Goal: Information Seeking & Learning: Check status

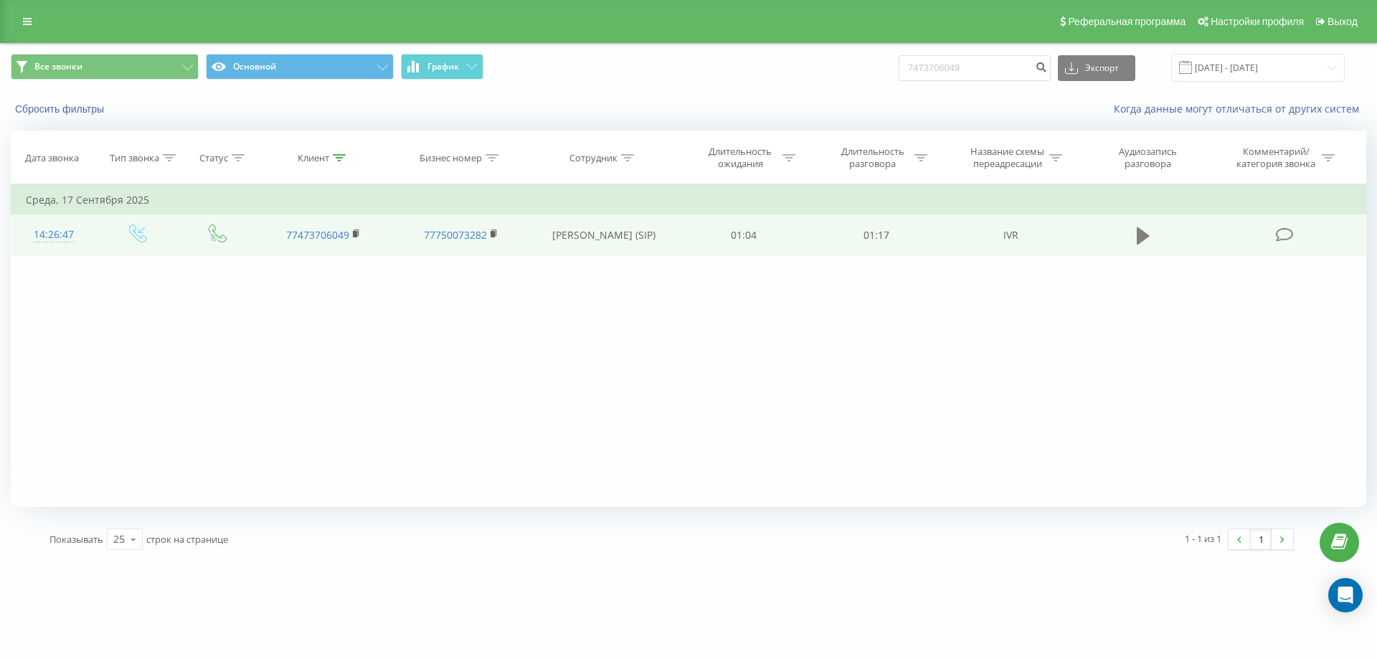
click at [1146, 239] on icon at bounding box center [1143, 236] width 13 height 20
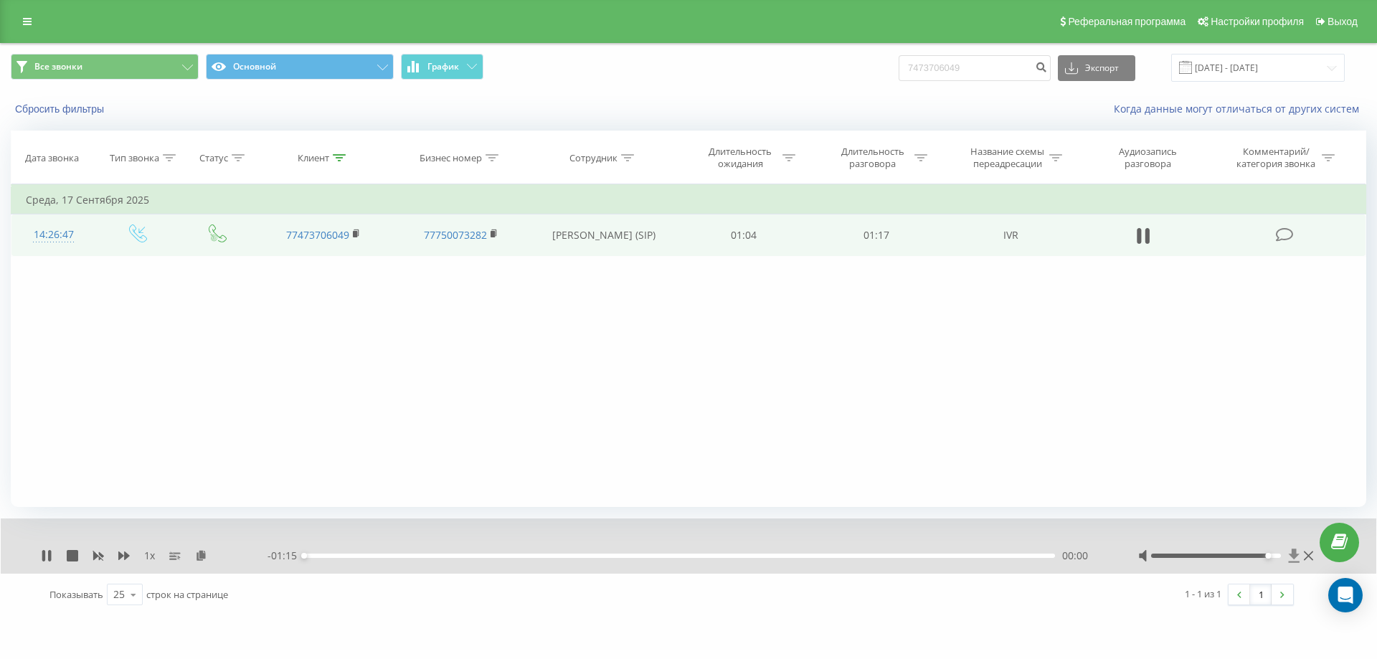
drag, startPoint x: 1218, startPoint y: 558, endPoint x: 1294, endPoint y: 557, distance: 76.0
click at [1294, 557] on div at bounding box center [1227, 556] width 179 height 14
drag, startPoint x: 435, startPoint y: 557, endPoint x: 461, endPoint y: 557, distance: 25.8
click at [461, 557] on div "00:15" at bounding box center [679, 556] width 751 height 4
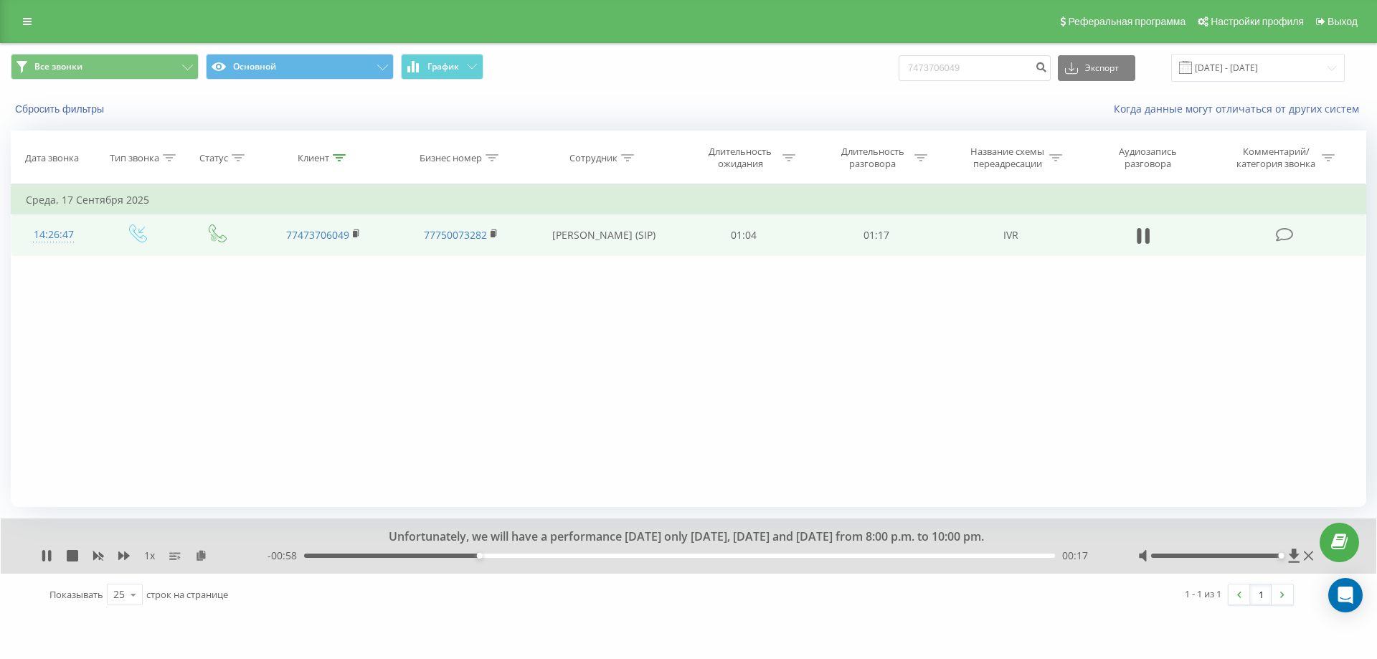
drag, startPoint x: 503, startPoint y: 553, endPoint x: 531, endPoint y: 554, distance: 28.0
click at [505, 553] on div "- 00:58 00:17 00:17" at bounding box center [685, 556] width 835 height 14
click at [516, 557] on div "00:18" at bounding box center [679, 556] width 751 height 4
click at [564, 557] on div "00:26" at bounding box center [679, 556] width 751 height 4
click at [611, 555] on div "00:28" at bounding box center [679, 556] width 751 height 4
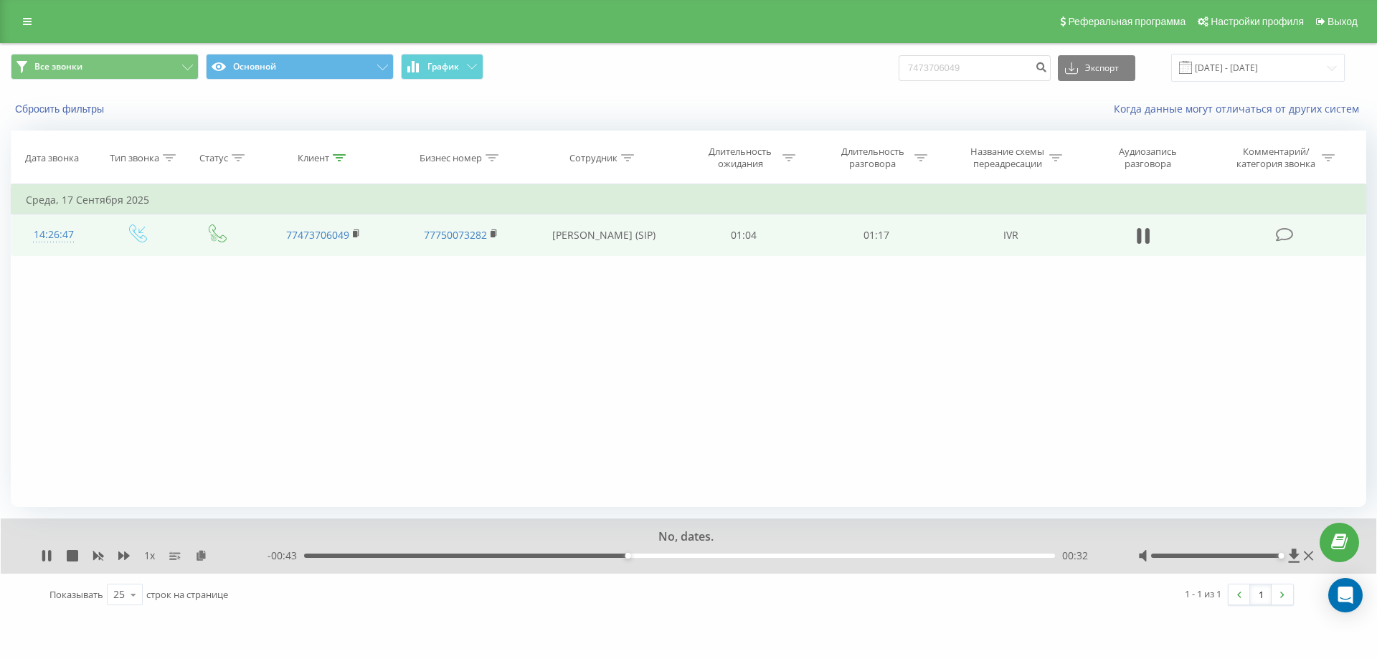
drag, startPoint x: 659, startPoint y: 558, endPoint x: 669, endPoint y: 557, distance: 10.1
click at [660, 558] on div "00:32" at bounding box center [679, 556] width 751 height 4
click at [705, 555] on div "00:40" at bounding box center [679, 556] width 751 height 4
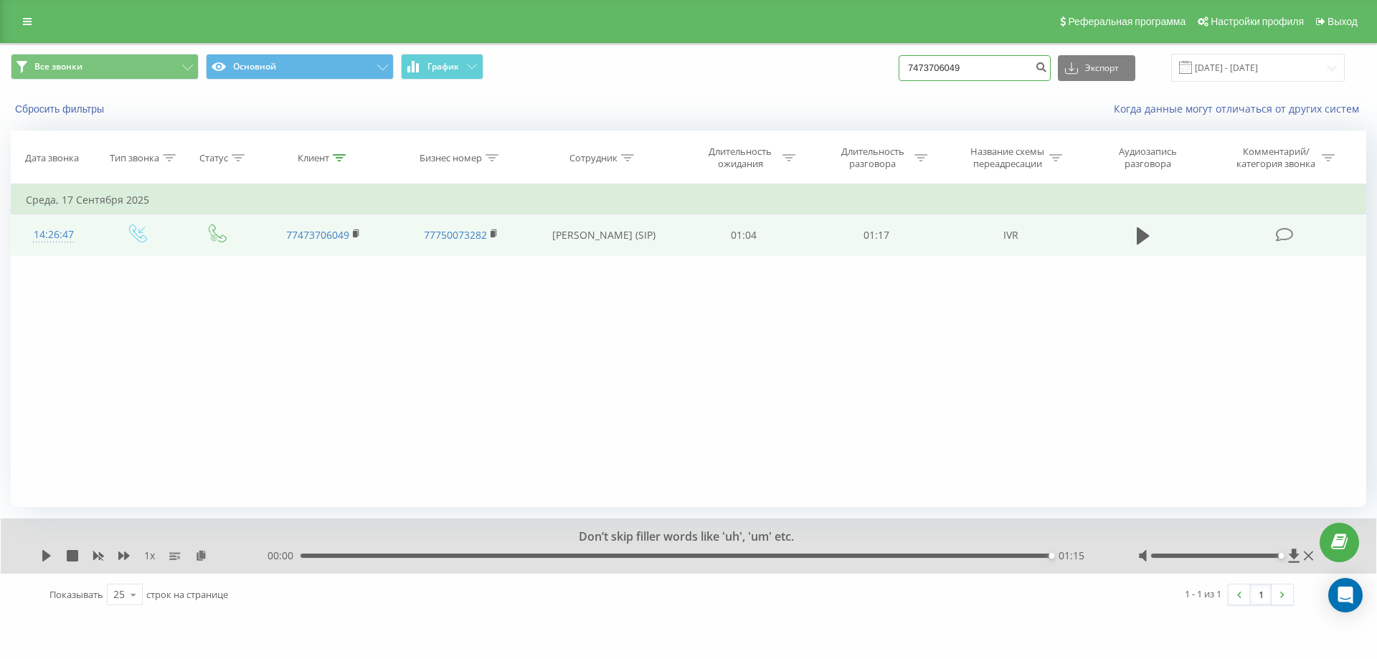
click at [1007, 74] on input "7473706049" at bounding box center [975, 68] width 152 height 26
paste input "[PHONE_NUMBER]"
type input "[PHONE_NUMBER]"
